Goal: Information Seeking & Learning: Learn about a topic

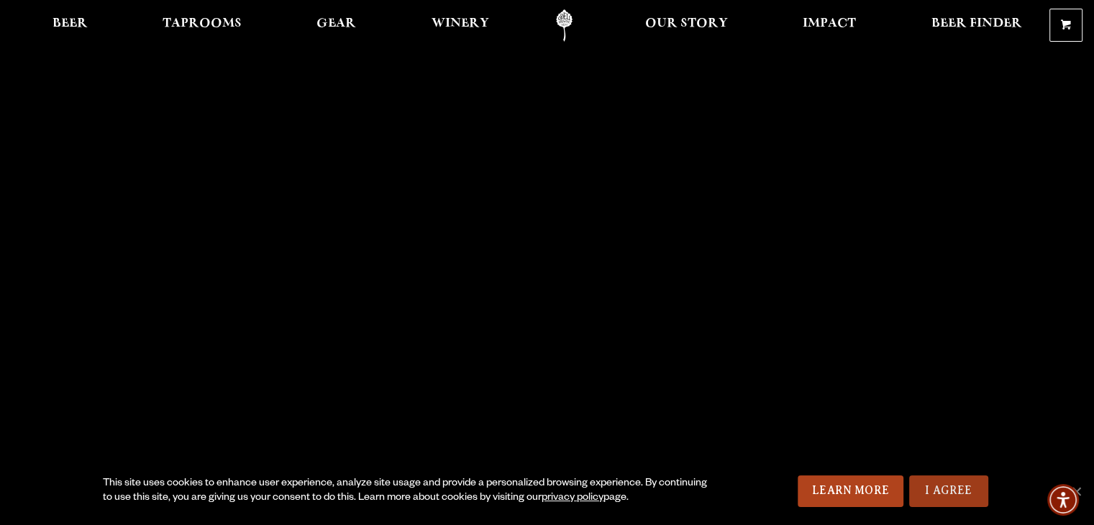
click at [940, 506] on link "I Agree" at bounding box center [948, 491] width 79 height 32
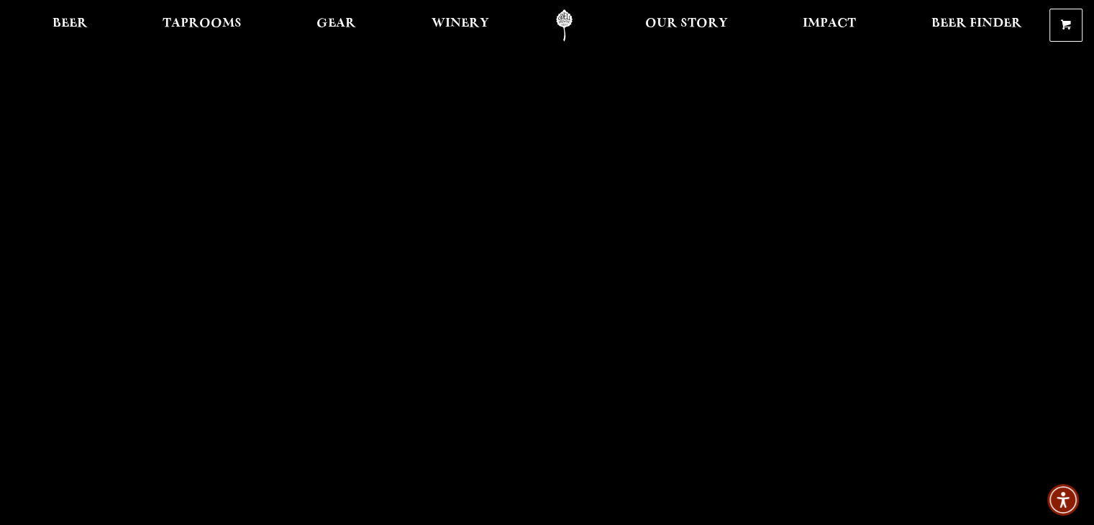
click at [938, 487] on link "I Agree" at bounding box center [948, 491] width 79 height 32
click at [60, 22] on span "Beer" at bounding box center [69, 24] width 35 height 12
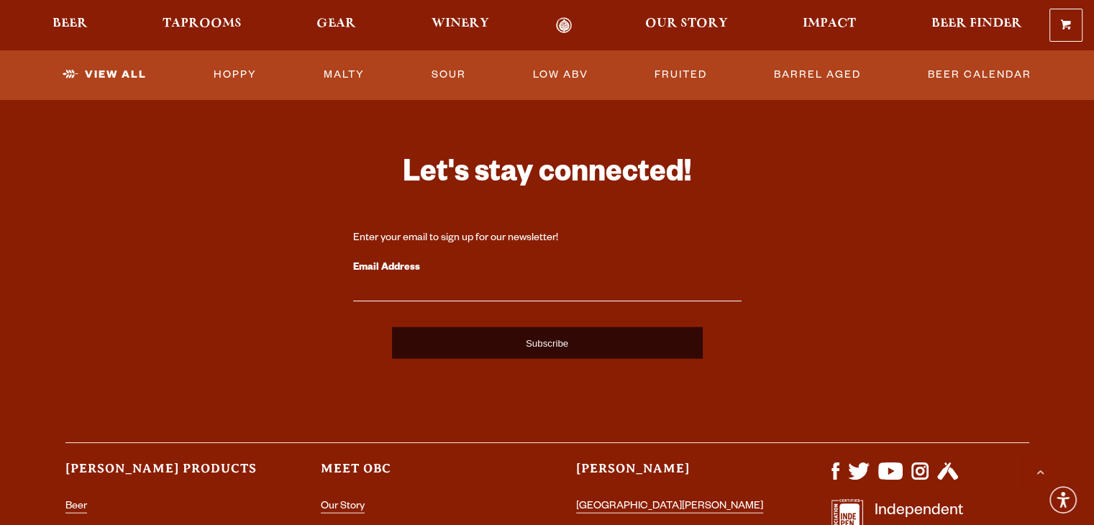
scroll to position [3235, 0]
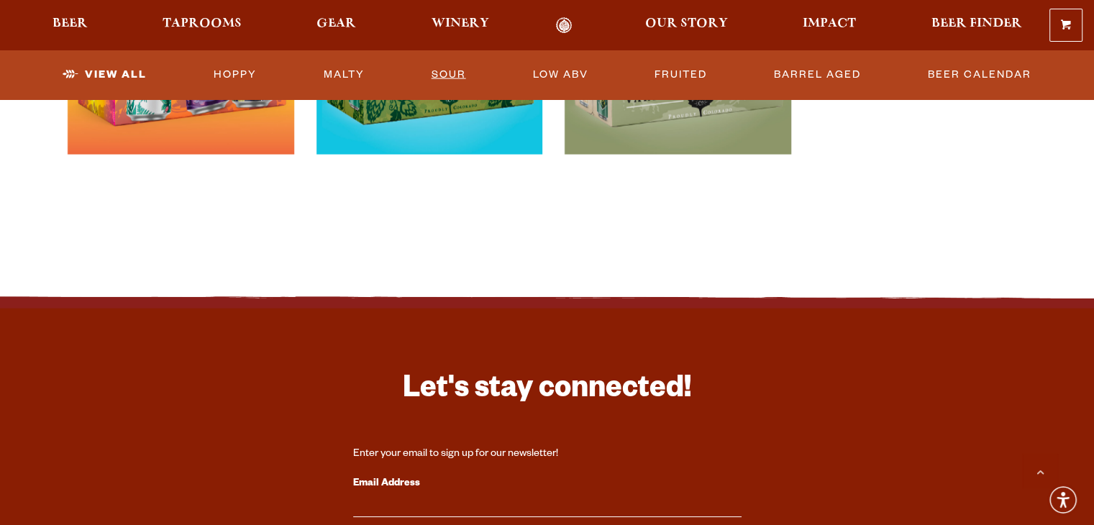
click at [433, 70] on link "Sour" at bounding box center [449, 74] width 46 height 33
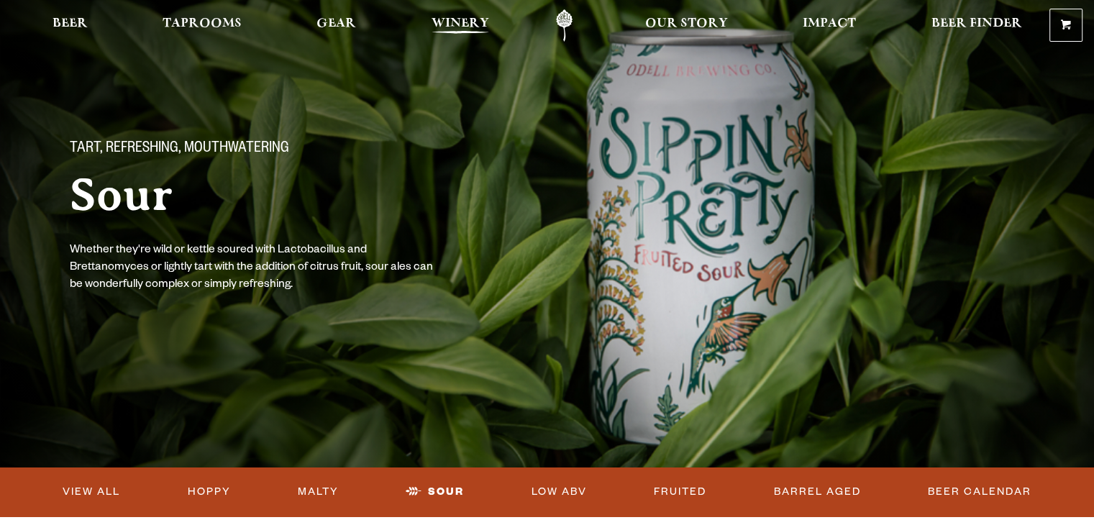
click at [464, 19] on span "Winery" at bounding box center [460, 24] width 58 height 12
click at [448, 18] on span "Winery" at bounding box center [460, 24] width 58 height 12
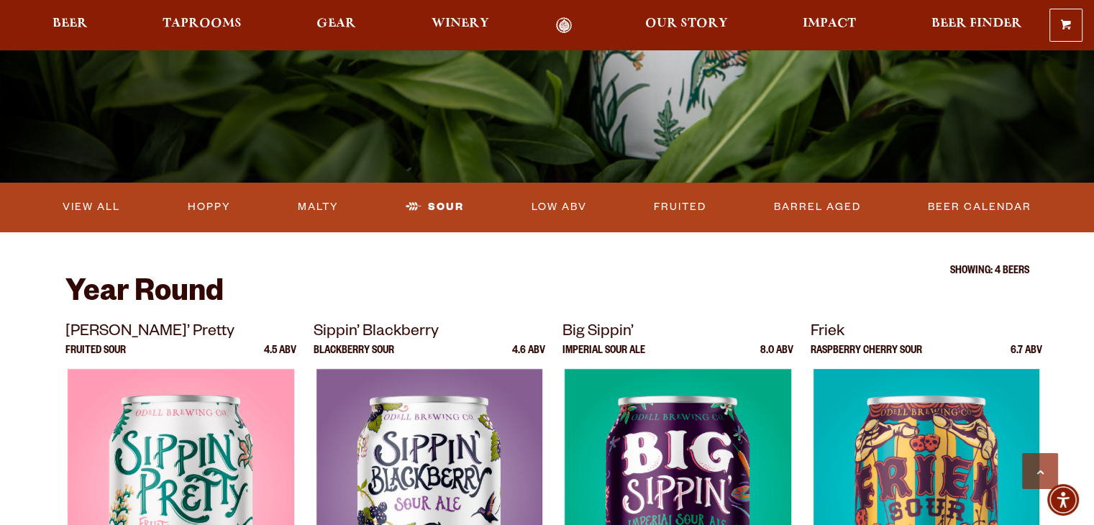
scroll to position [116, 0]
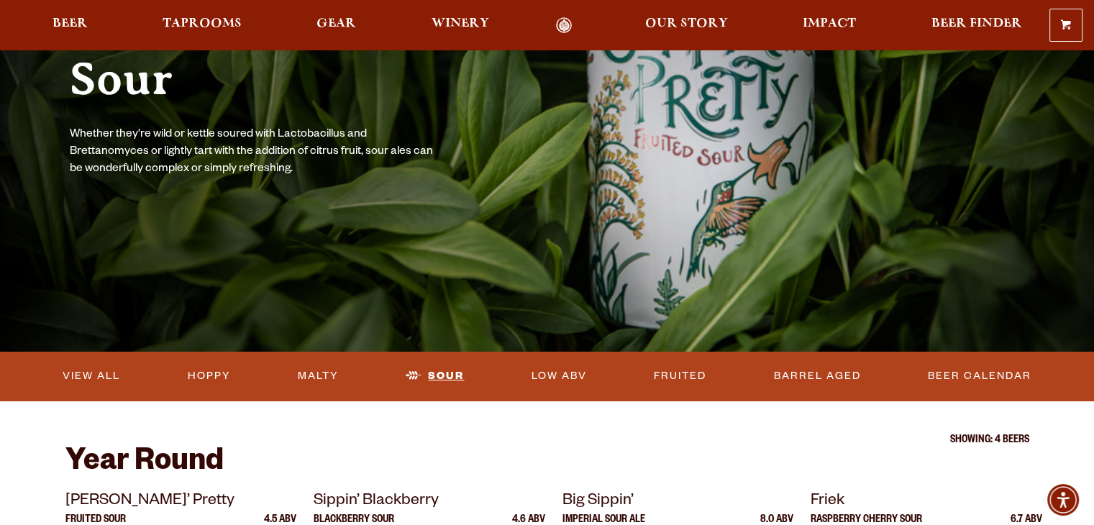
click at [422, 374] on link "Sour" at bounding box center [435, 375] width 70 height 33
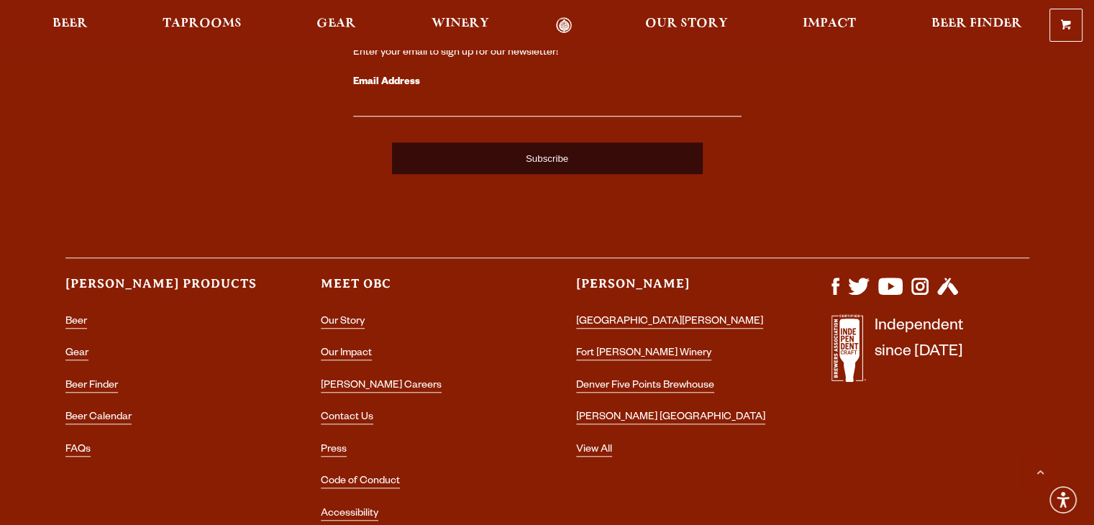
scroll to position [1150, 0]
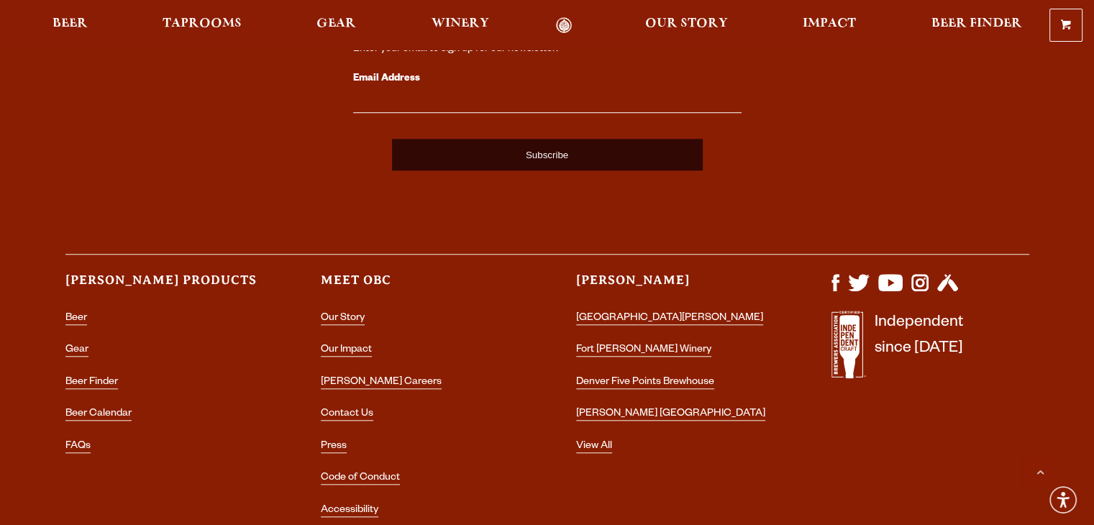
click at [850, 354] on icon at bounding box center [849, 346] width 20 height 63
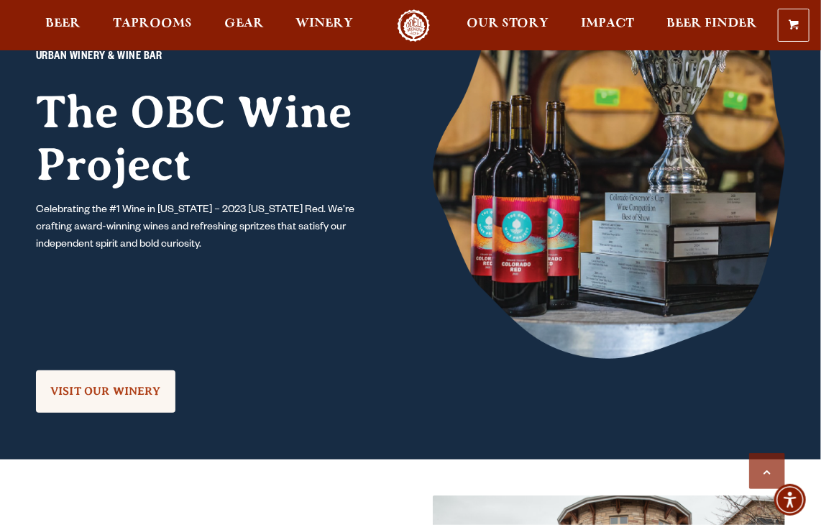
scroll to position [1150, 0]
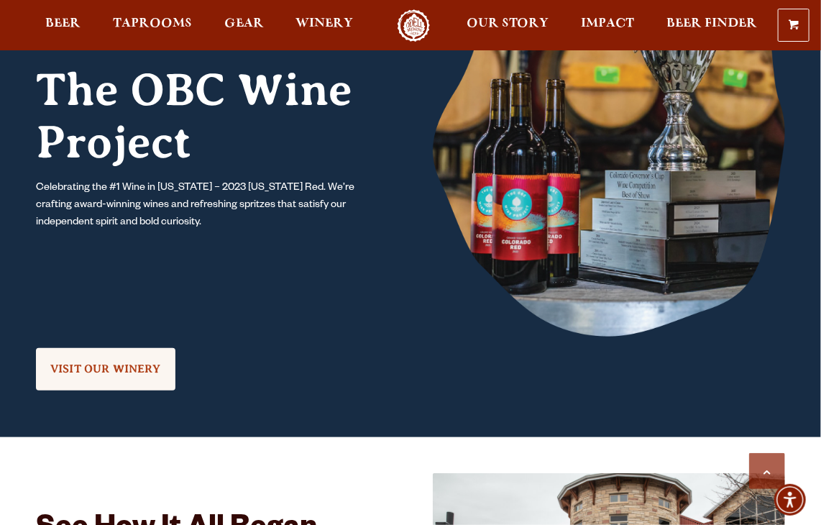
click at [614, 237] on img at bounding box center [609, 134] width 352 height 405
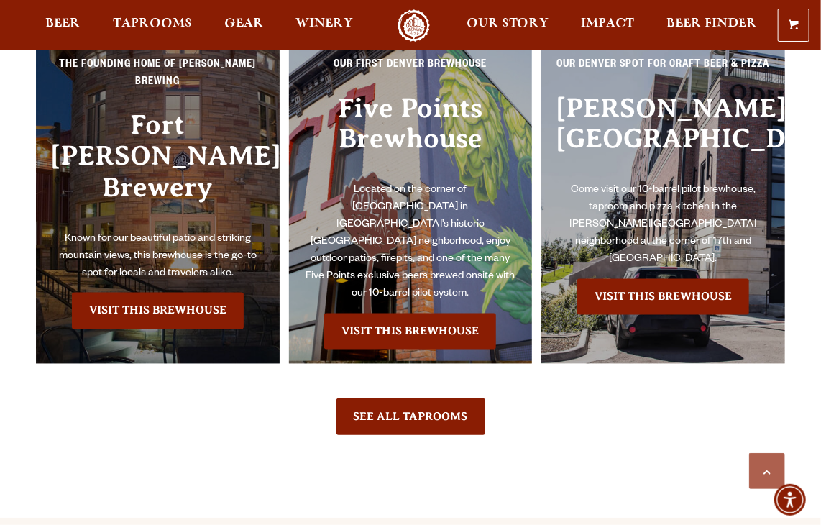
scroll to position [3163, 0]
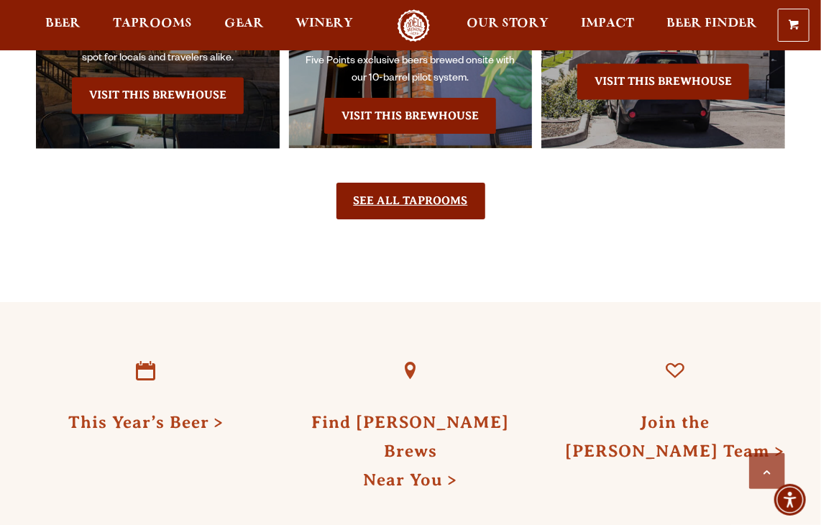
click at [446, 183] on link "See All Taprooms" at bounding box center [410, 201] width 149 height 36
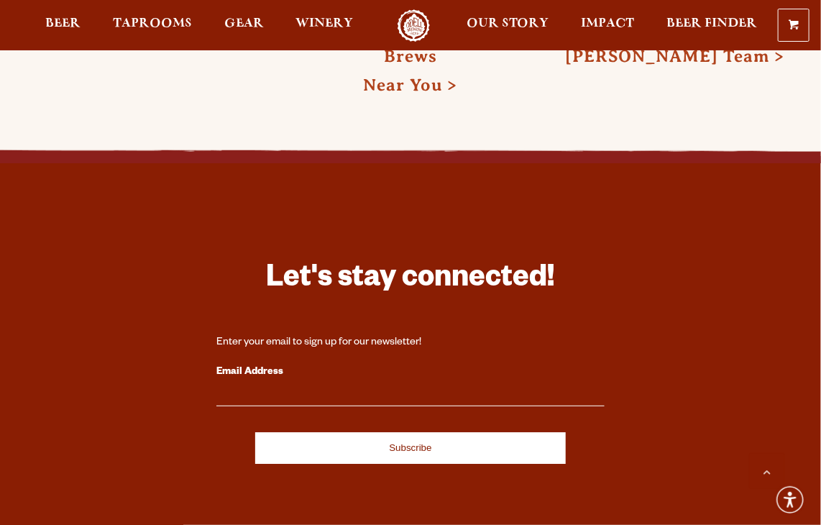
scroll to position [3739, 0]
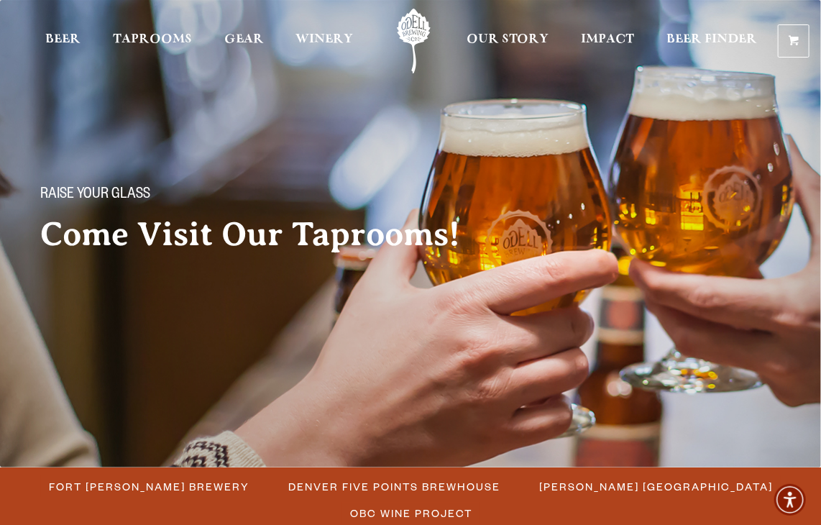
click at [278, 230] on h2 "Come Visit Our Taprooms!" at bounding box center [264, 234] width 449 height 36
click at [47, 191] on span "Raise your glass" at bounding box center [95, 195] width 110 height 19
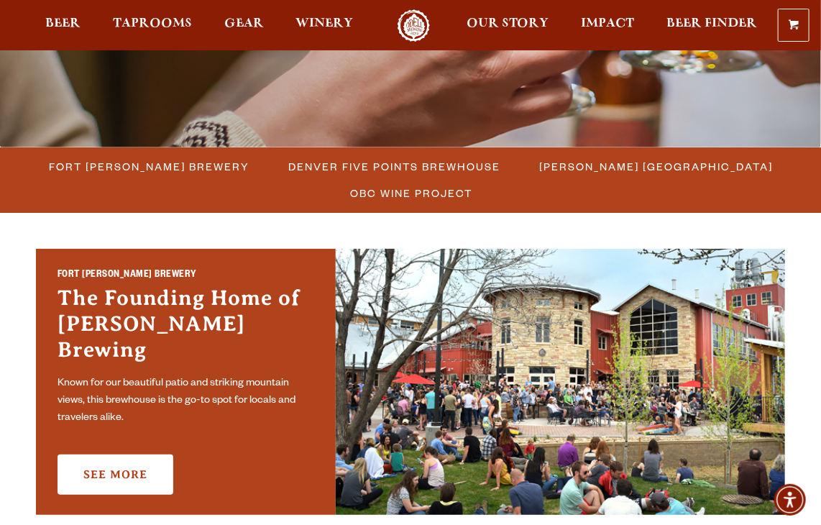
scroll to position [216, 0]
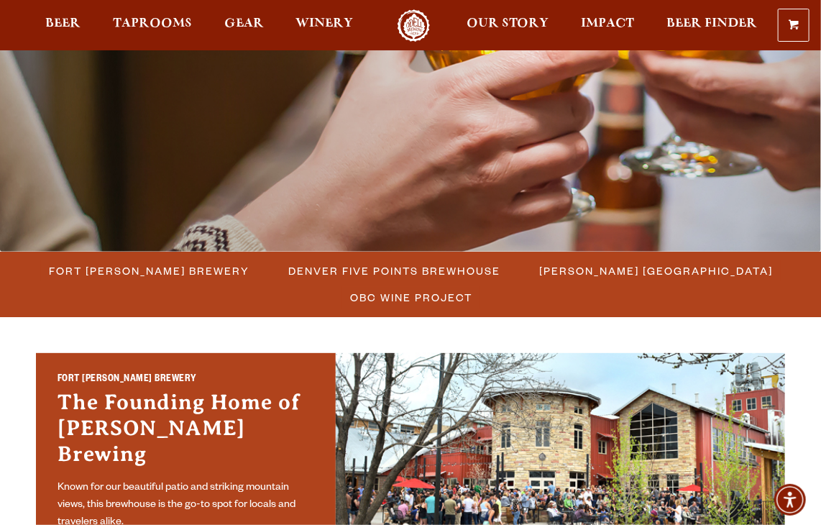
click at [404, 168] on img at bounding box center [410, 17] width 821 height 467
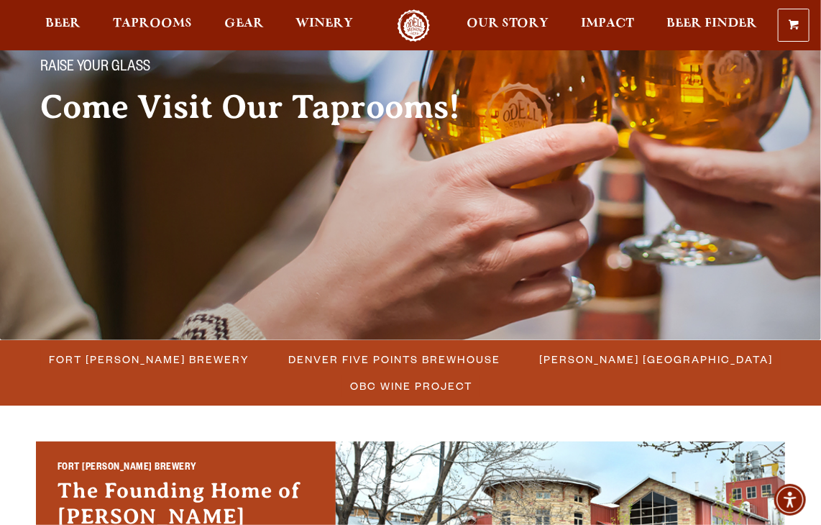
scroll to position [0, 0]
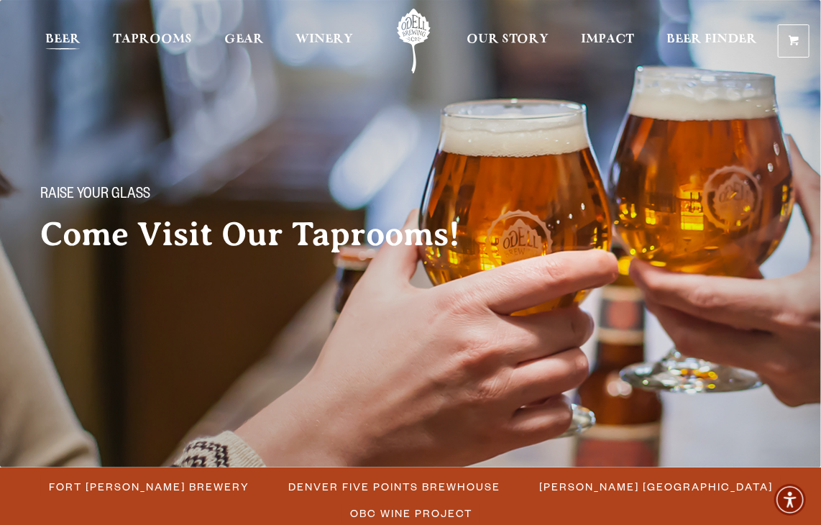
click at [55, 39] on span "Beer" at bounding box center [62, 40] width 35 height 12
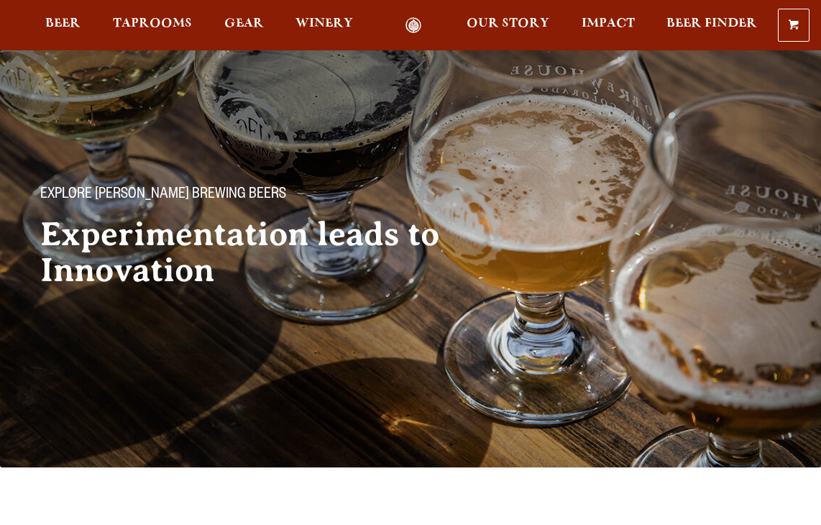
scroll to position [216, 0]
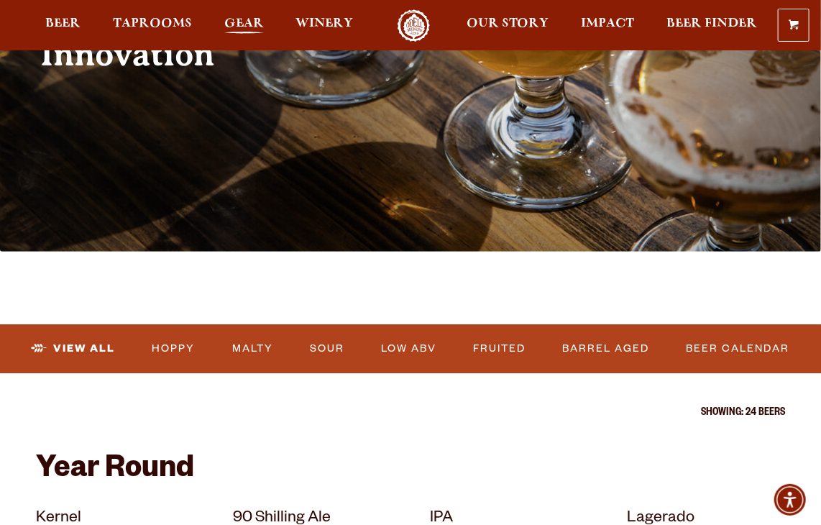
click at [242, 28] on span "Gear" at bounding box center [244, 24] width 40 height 12
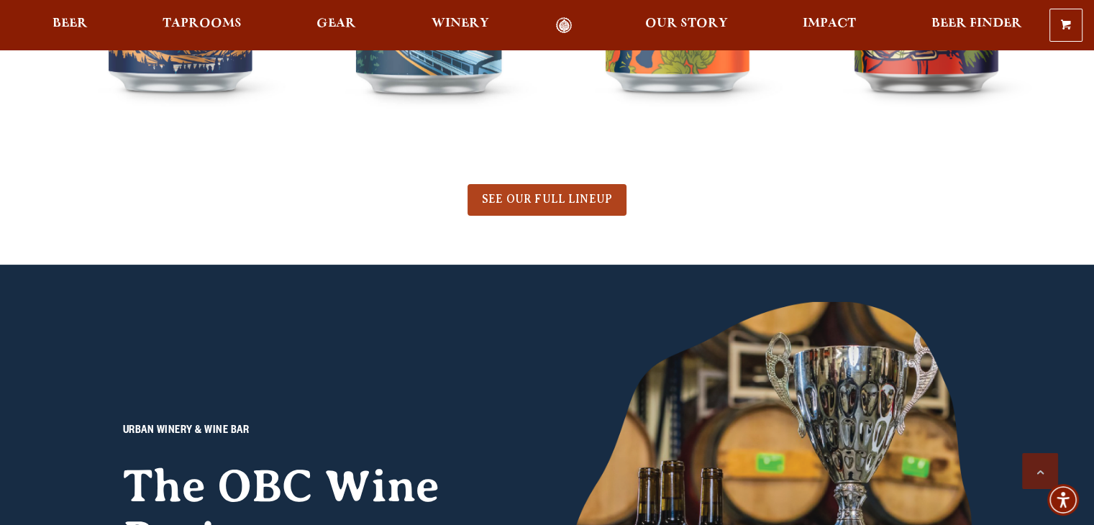
scroll to position [1222, 0]
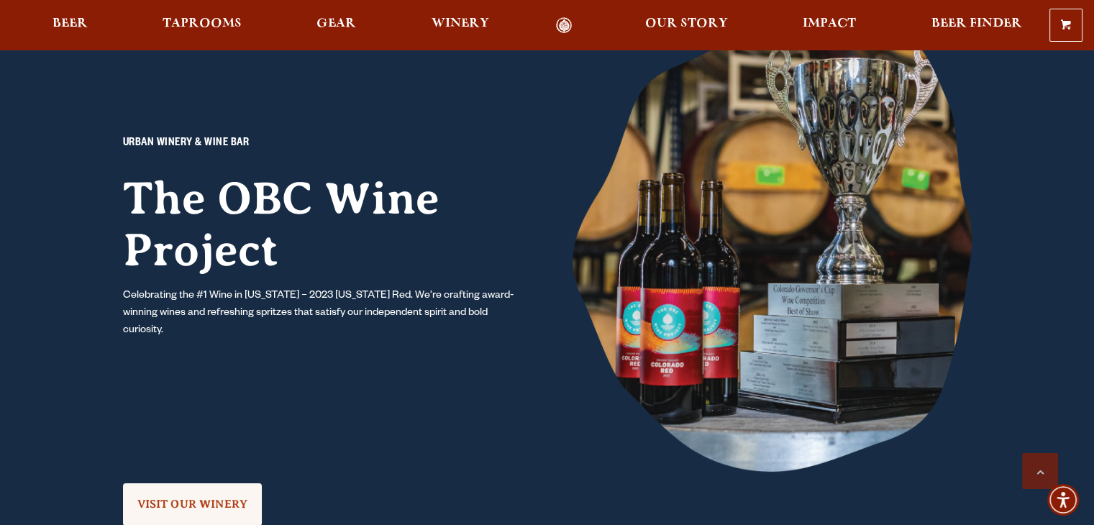
click at [725, 171] on img at bounding box center [771, 242] width 399 height 459
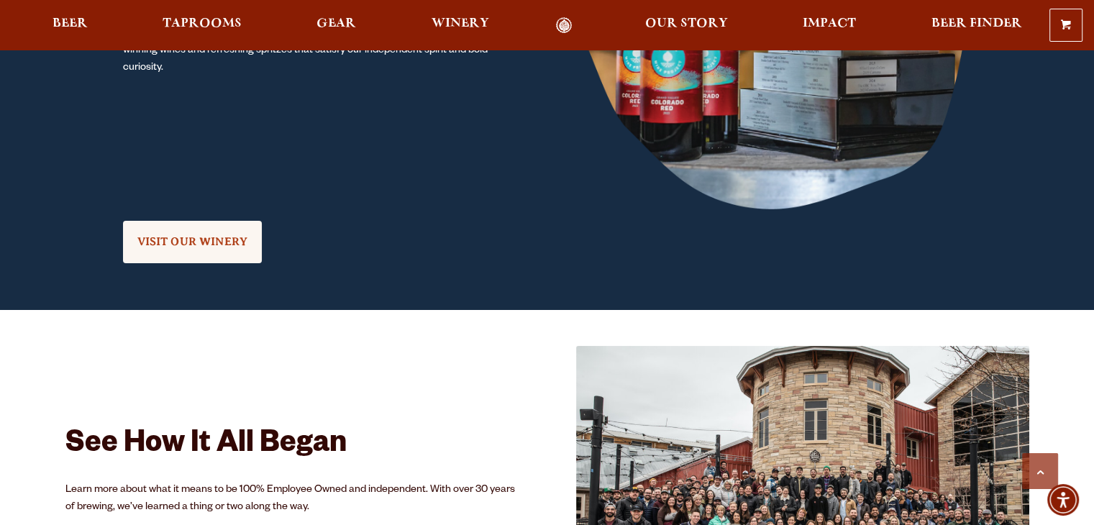
scroll to position [1510, 0]
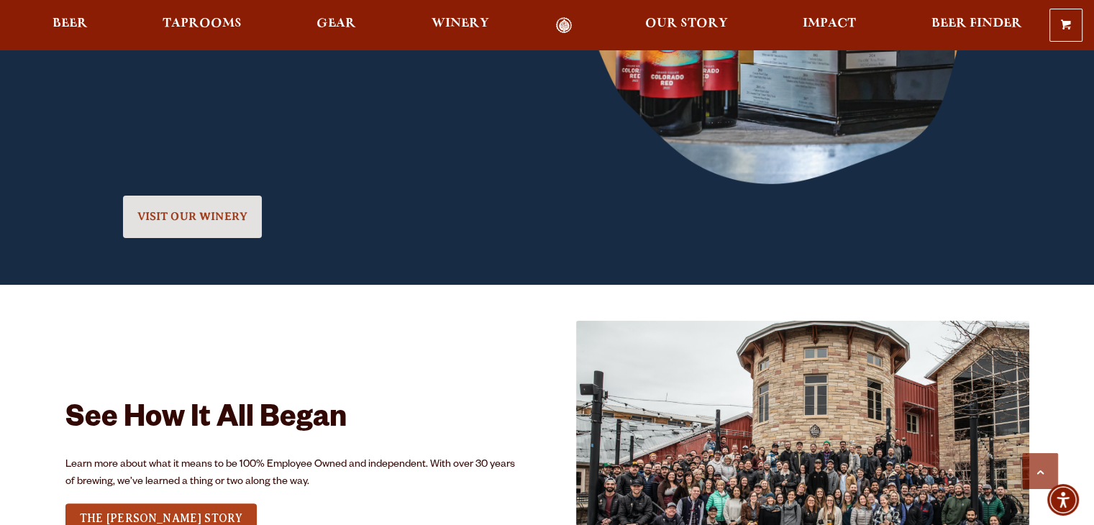
click at [185, 216] on span "VISIT OUR WINERY" at bounding box center [192, 216] width 111 height 13
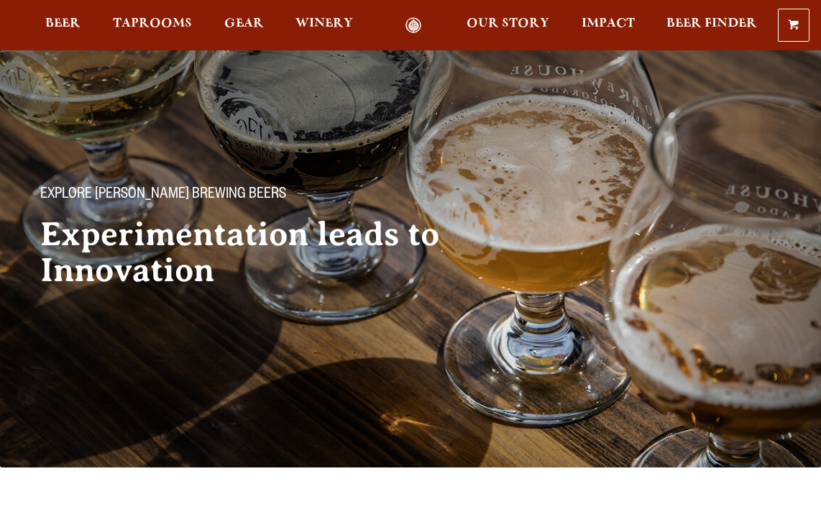
scroll to position [216, 0]
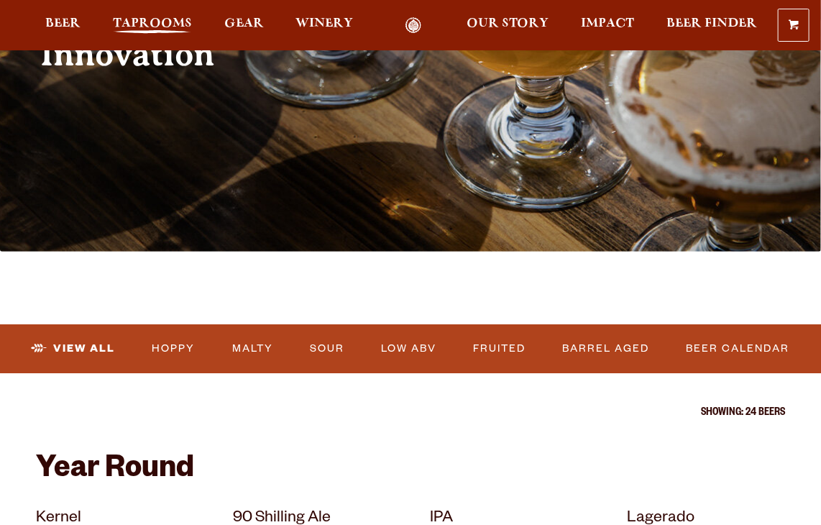
click at [178, 29] on span "Taprooms" at bounding box center [152, 24] width 79 height 12
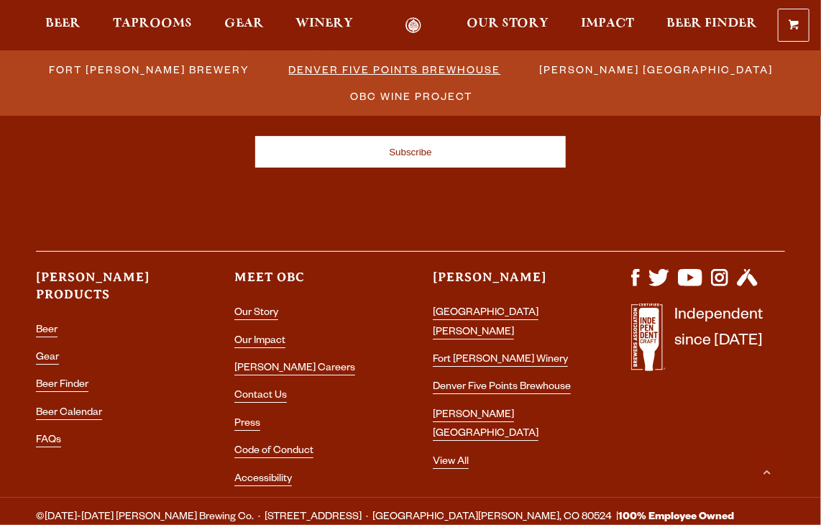
scroll to position [1733, 0]
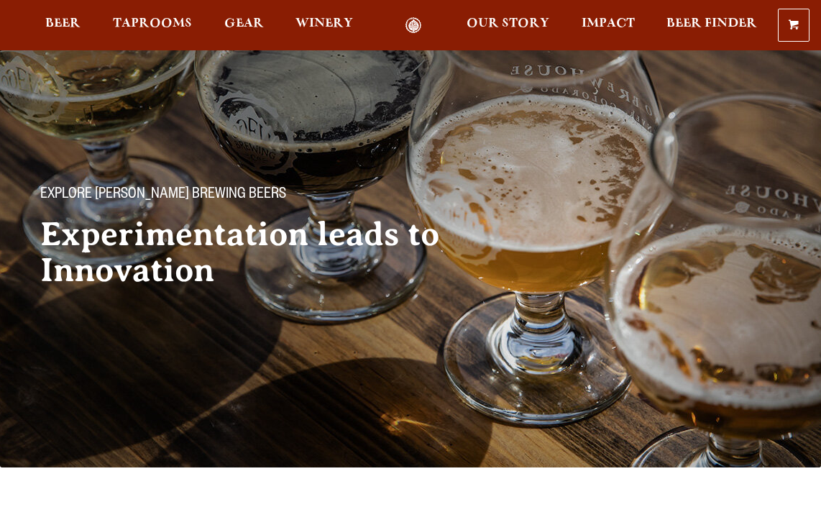
scroll to position [216, 0]
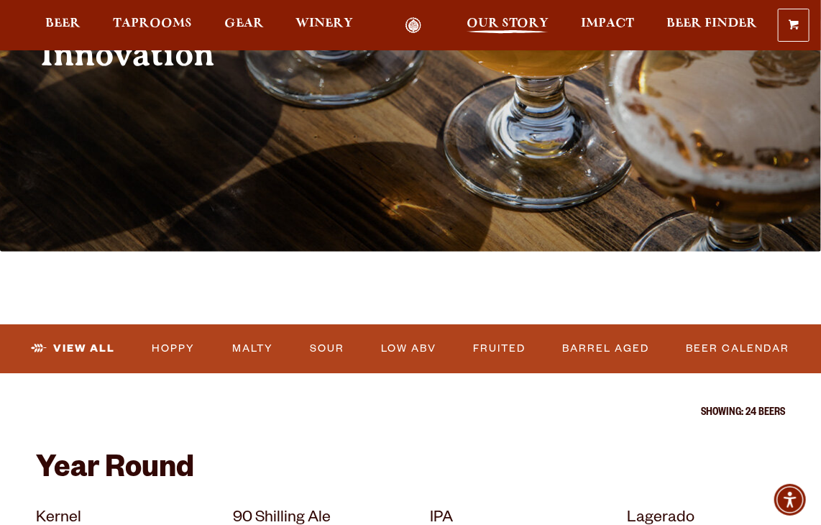
click at [518, 29] on span "Our Story" at bounding box center [508, 24] width 83 height 12
click at [506, 24] on span "Our Story" at bounding box center [508, 24] width 83 height 12
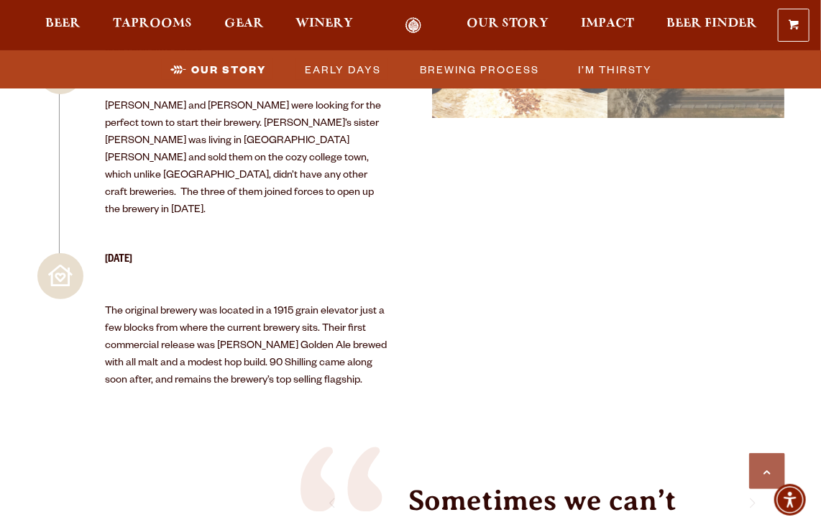
scroll to position [1726, 0]
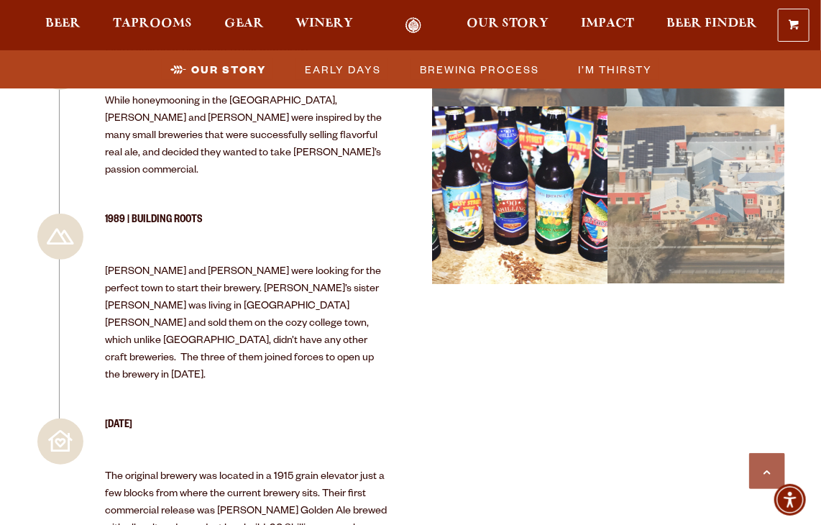
click at [577, 130] on div "image 14_18 Picture 13" at bounding box center [520, 195] width 185 height 186
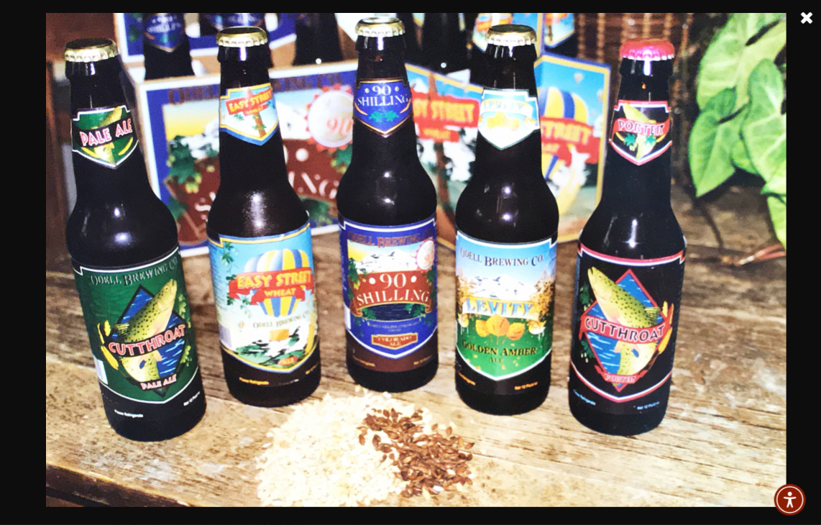
scroll to position [2013, 0]
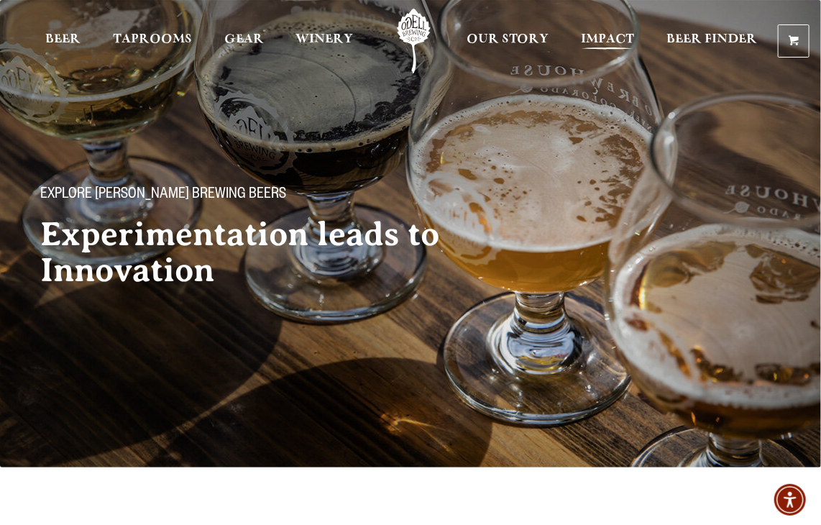
click at [615, 38] on span "Impact" at bounding box center [608, 40] width 53 height 12
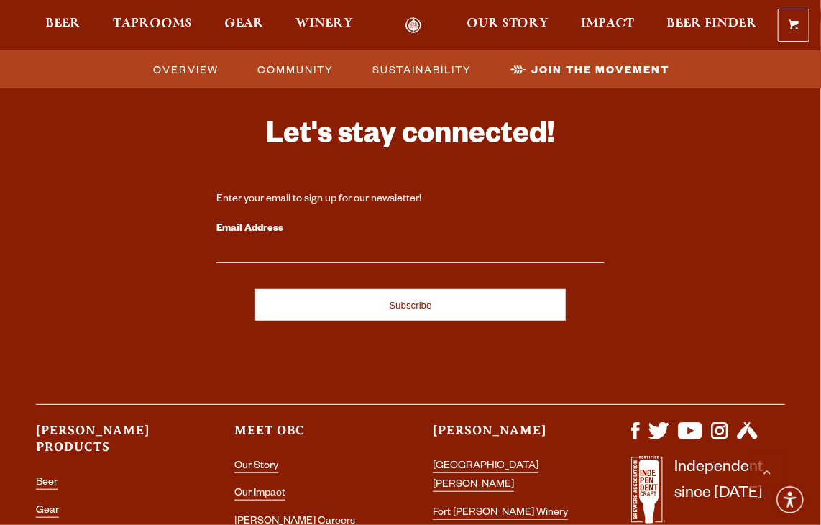
scroll to position [4026, 0]
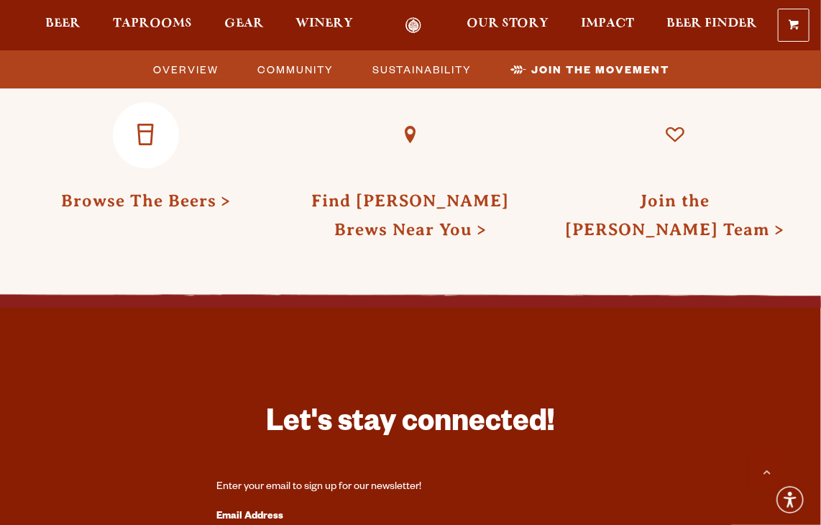
click at [145, 202] on link "Browse The Beers" at bounding box center [146, 200] width 170 height 19
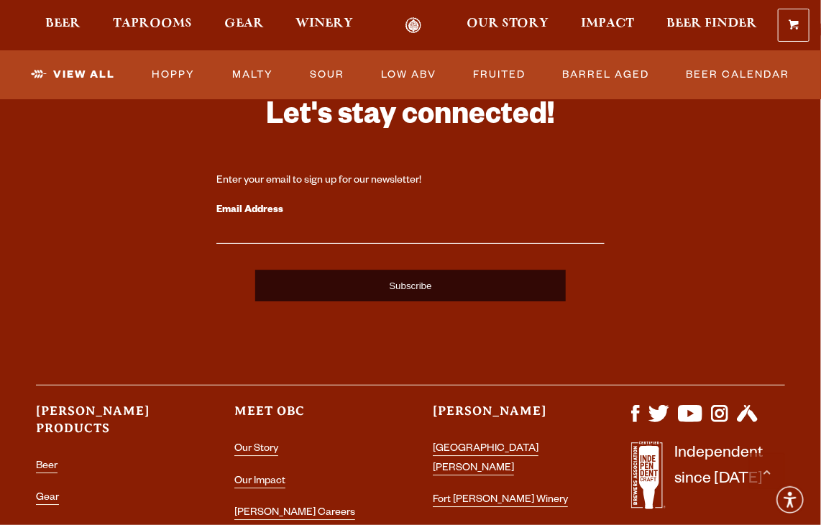
scroll to position [3667, 0]
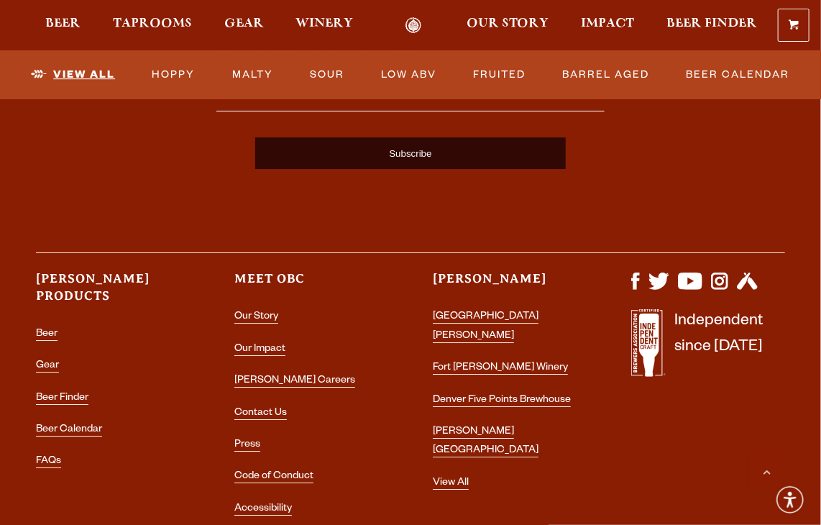
click at [82, 73] on link "View All" at bounding box center [73, 74] width 96 height 33
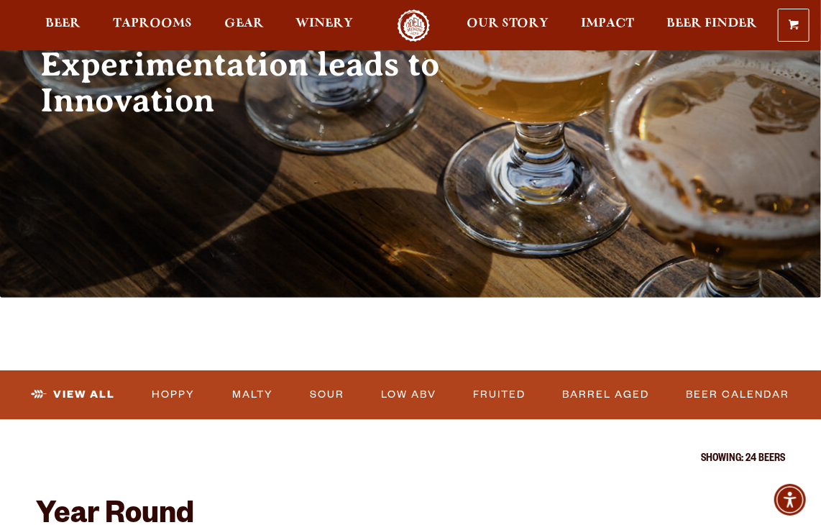
scroll to position [359, 0]
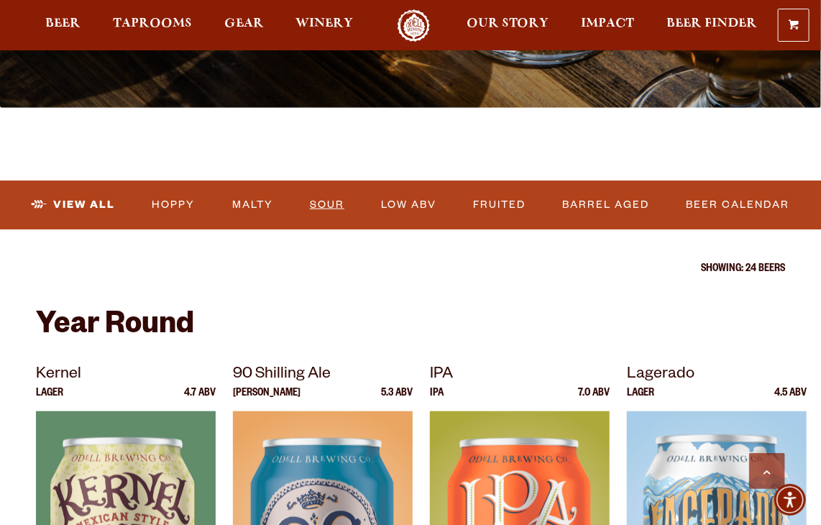
click at [336, 205] on link "Sour" at bounding box center [327, 204] width 46 height 33
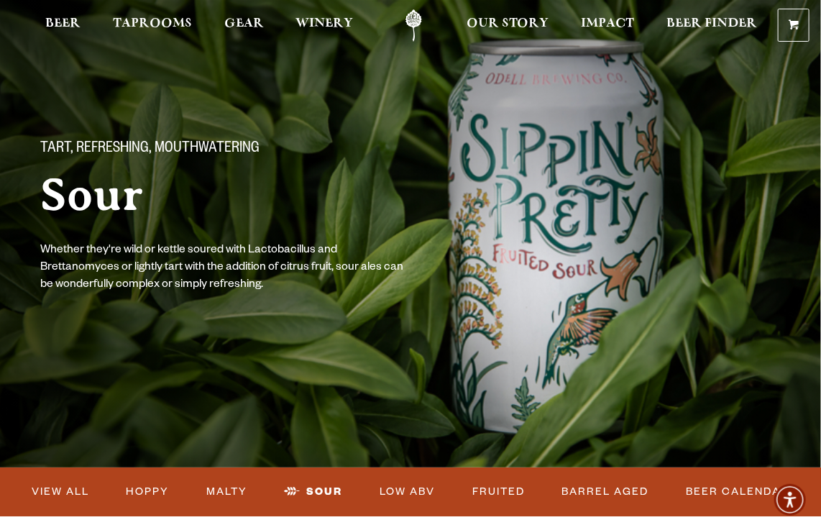
click at [136, 205] on h1 "Sour" at bounding box center [264, 194] width 449 height 49
click at [172, 146] on span "Tart, Refreshing, Mouthwatering" at bounding box center [149, 149] width 219 height 19
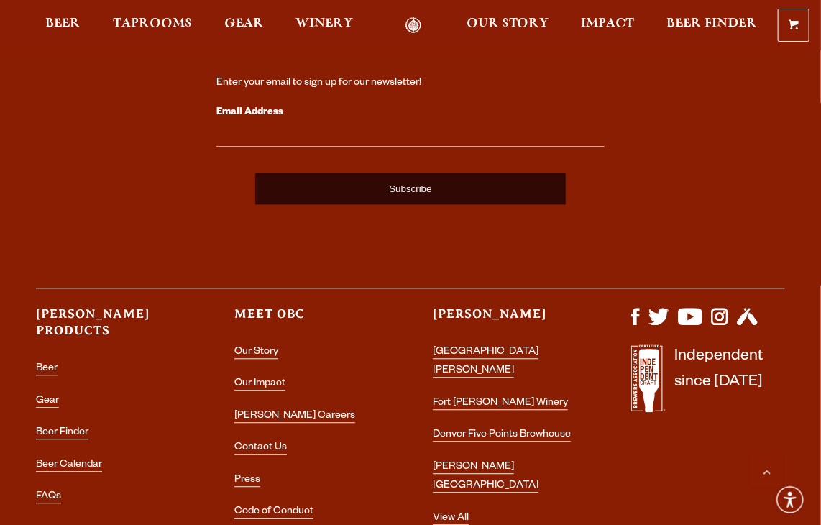
scroll to position [1222, 0]
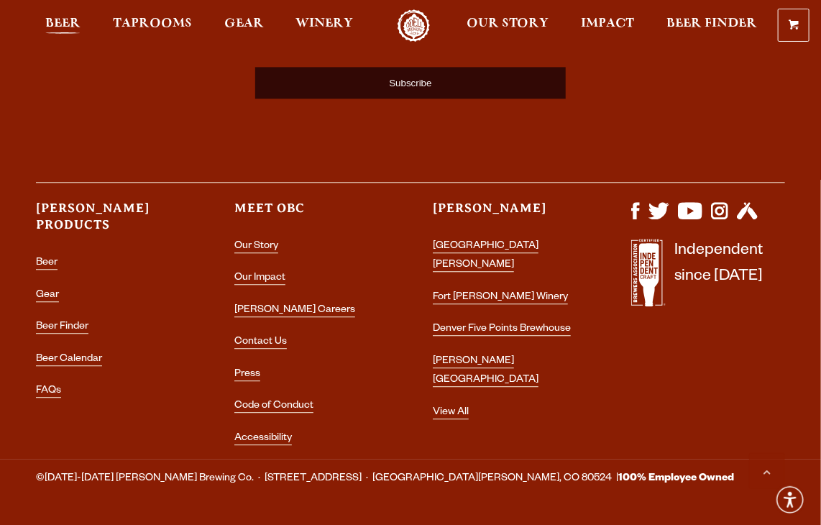
click at [72, 23] on span "Beer" at bounding box center [62, 24] width 35 height 12
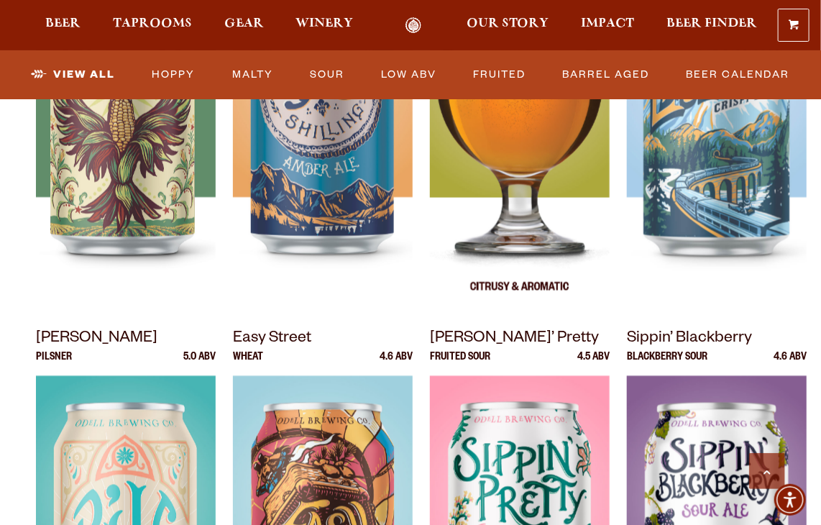
scroll to position [863, 0]
